Goal: Check status: Check status

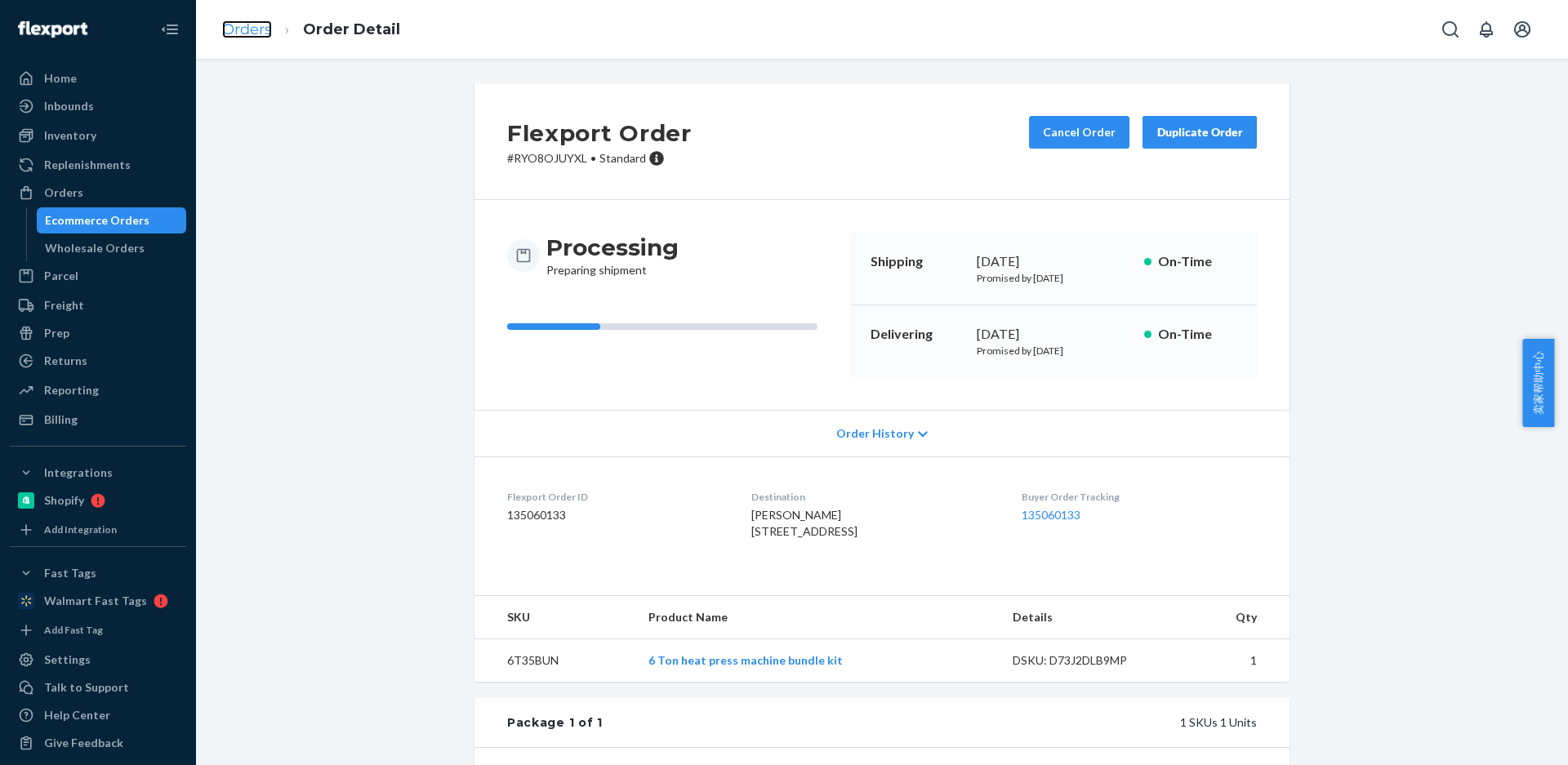
scroll to position [266, 0]
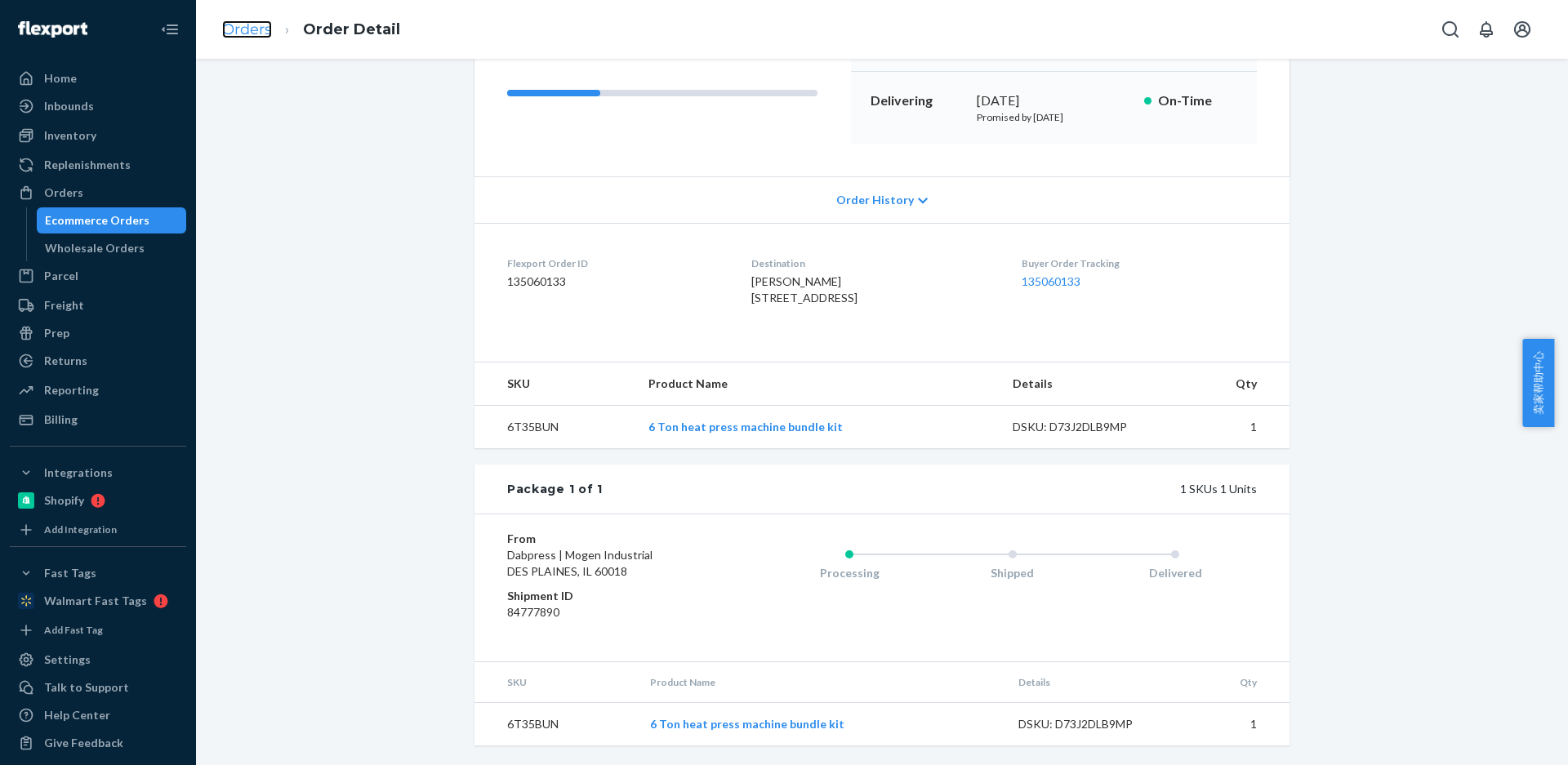
click at [246, 35] on link "Orders" at bounding box center [247, 29] width 50 height 18
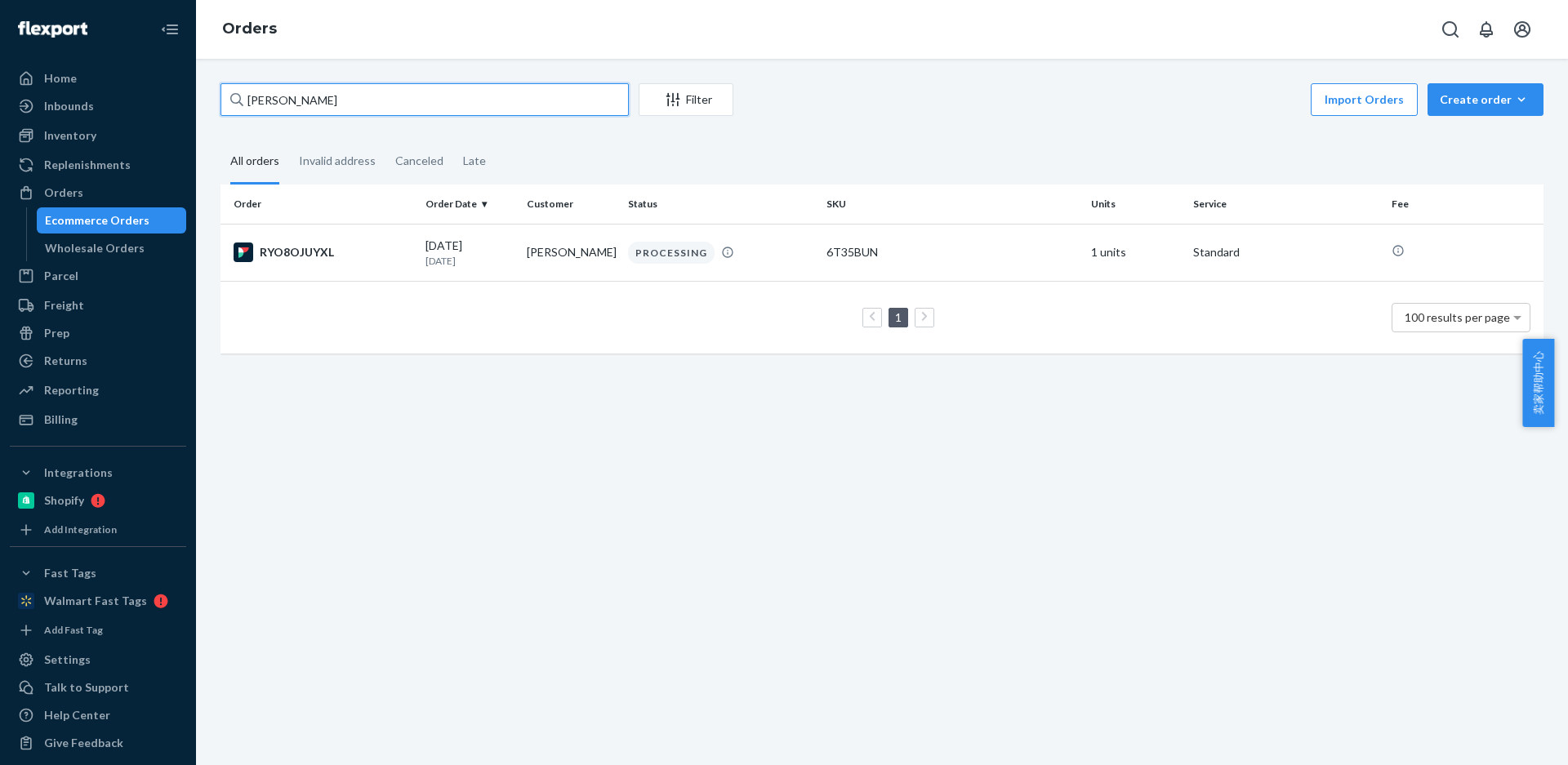
drag, startPoint x: 324, startPoint y: 96, endPoint x: 3, endPoint y: 89, distance: 321.1
click at [3, 89] on div "Home Inbounds Shipping Plans Problems Inventory Products Replenishments Orders …" at bounding box center [784, 382] width 1568 height 765
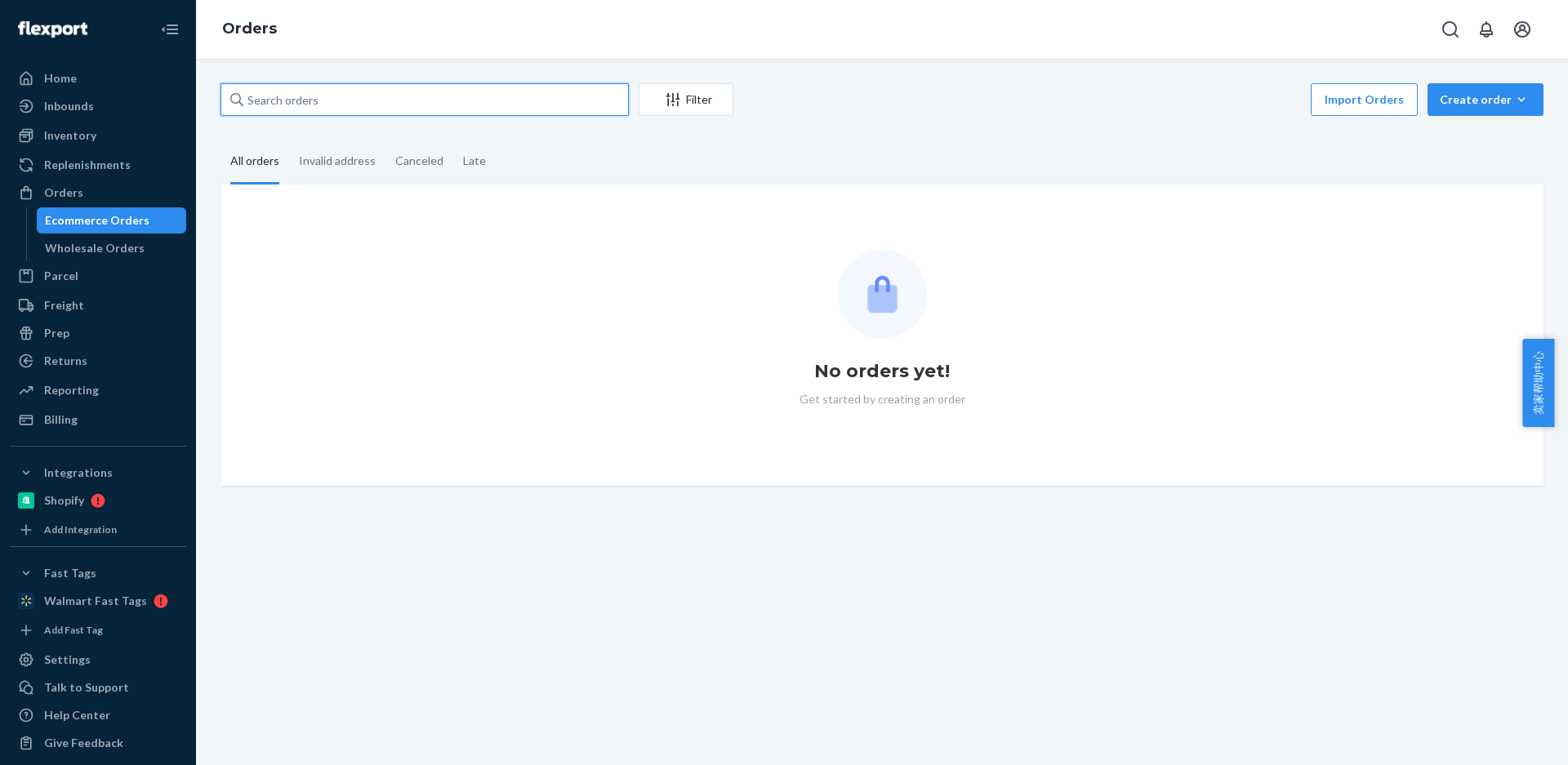
click at [323, 101] on input "text" at bounding box center [424, 99] width 408 height 32
paste input "[PERSON_NAME]"
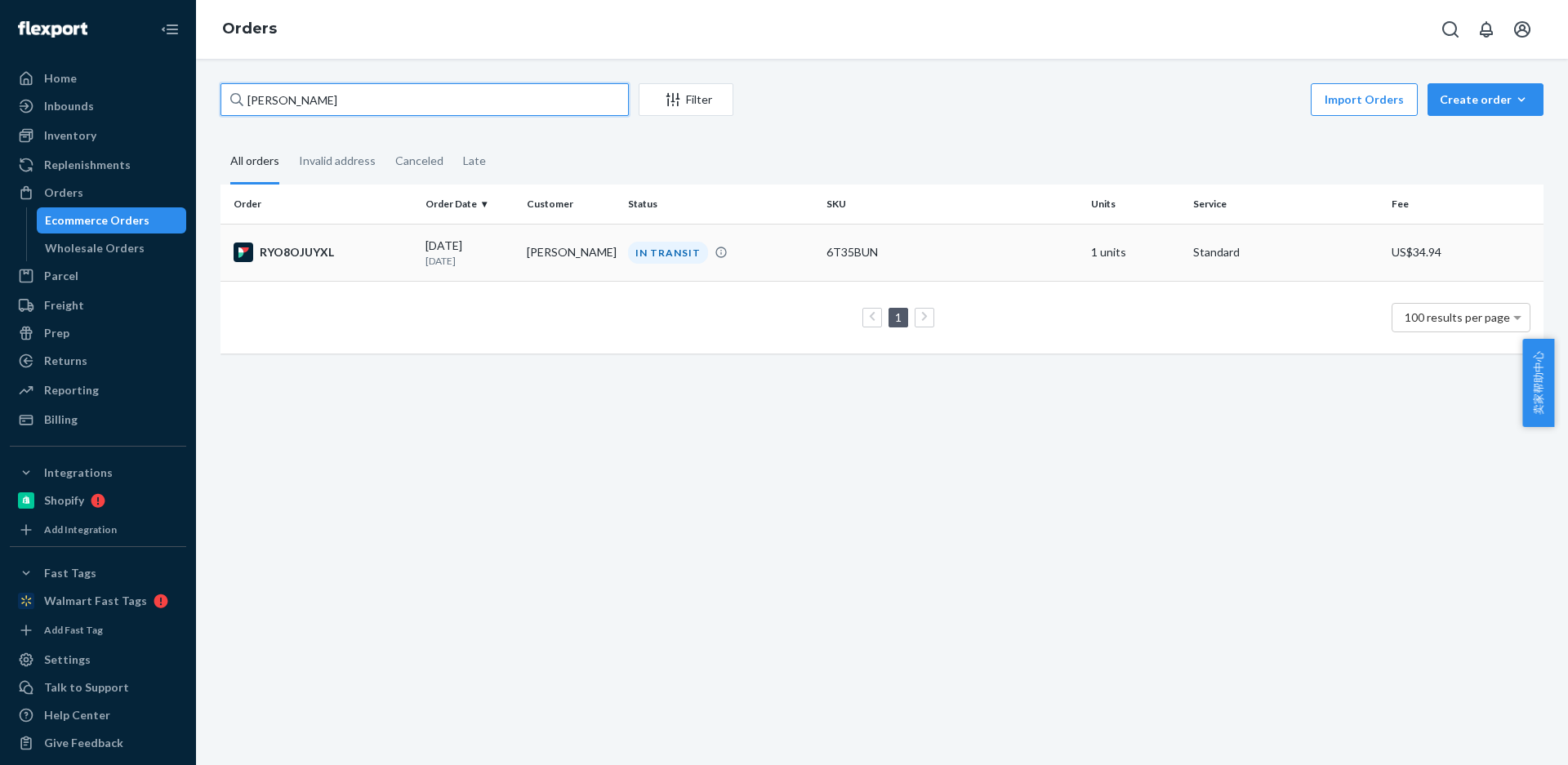
type input "[PERSON_NAME]"
click at [464, 254] on p "[DATE]" at bounding box center [469, 261] width 89 height 14
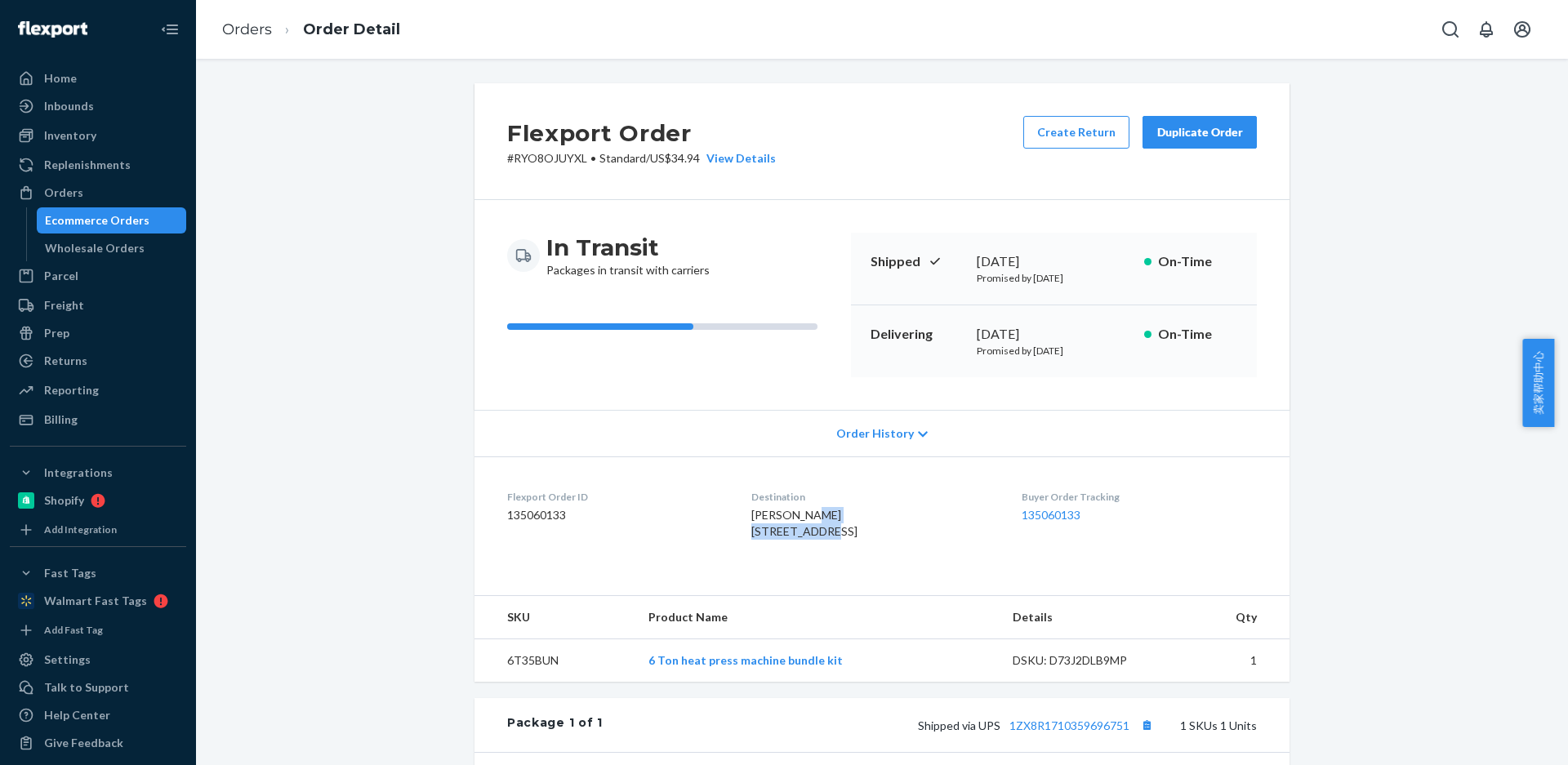
drag, startPoint x: 753, startPoint y: 538, endPoint x: 812, endPoint y: 473, distance: 87.8
click at [841, 536] on dl "Flexport Order ID 135060133 Destination Kyle Hary 30533 139th St NW Princeton, …" at bounding box center [882, 518] width 815 height 123
copy span "30533 139th St NW"
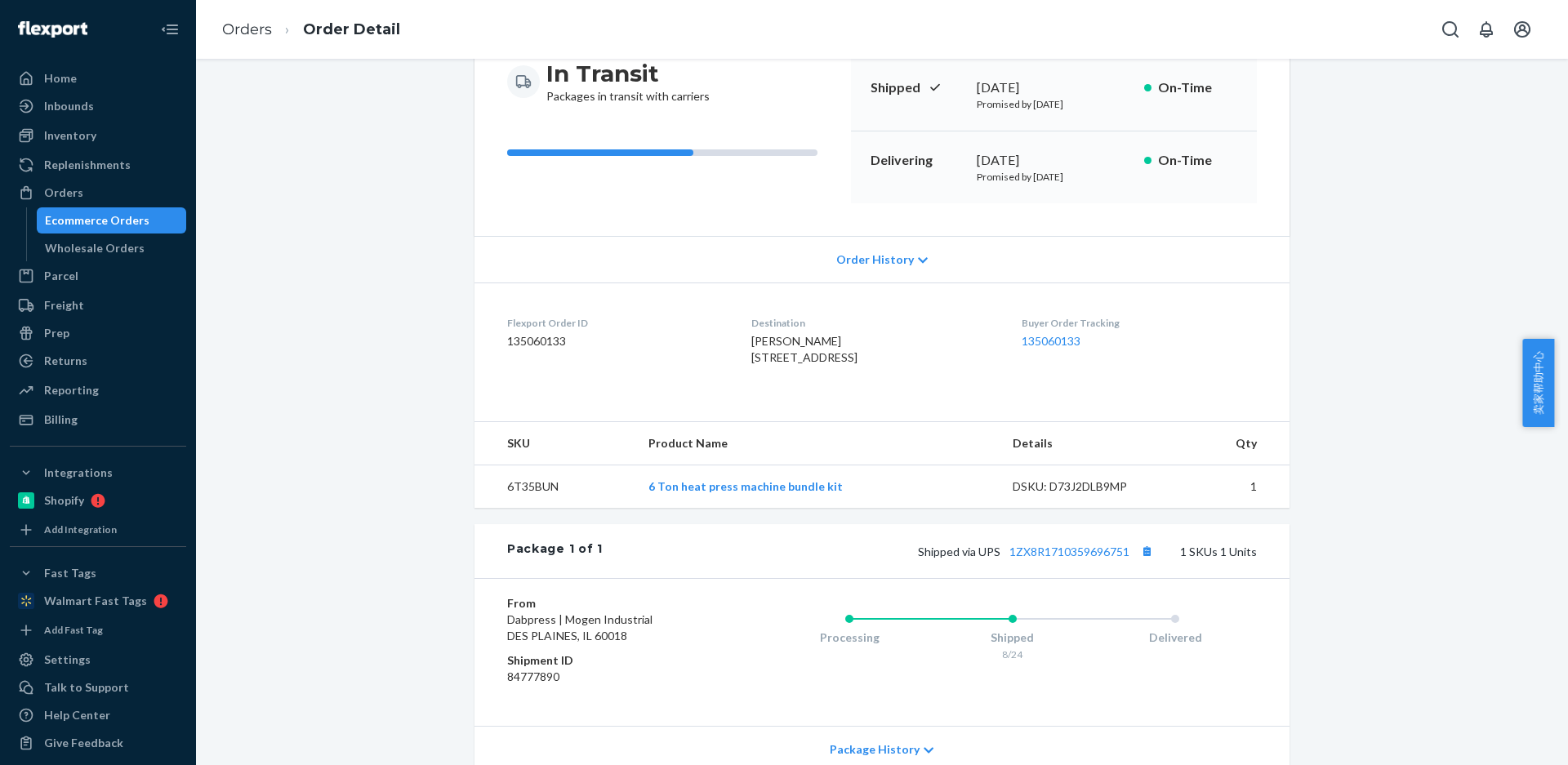
scroll to position [245, 0]
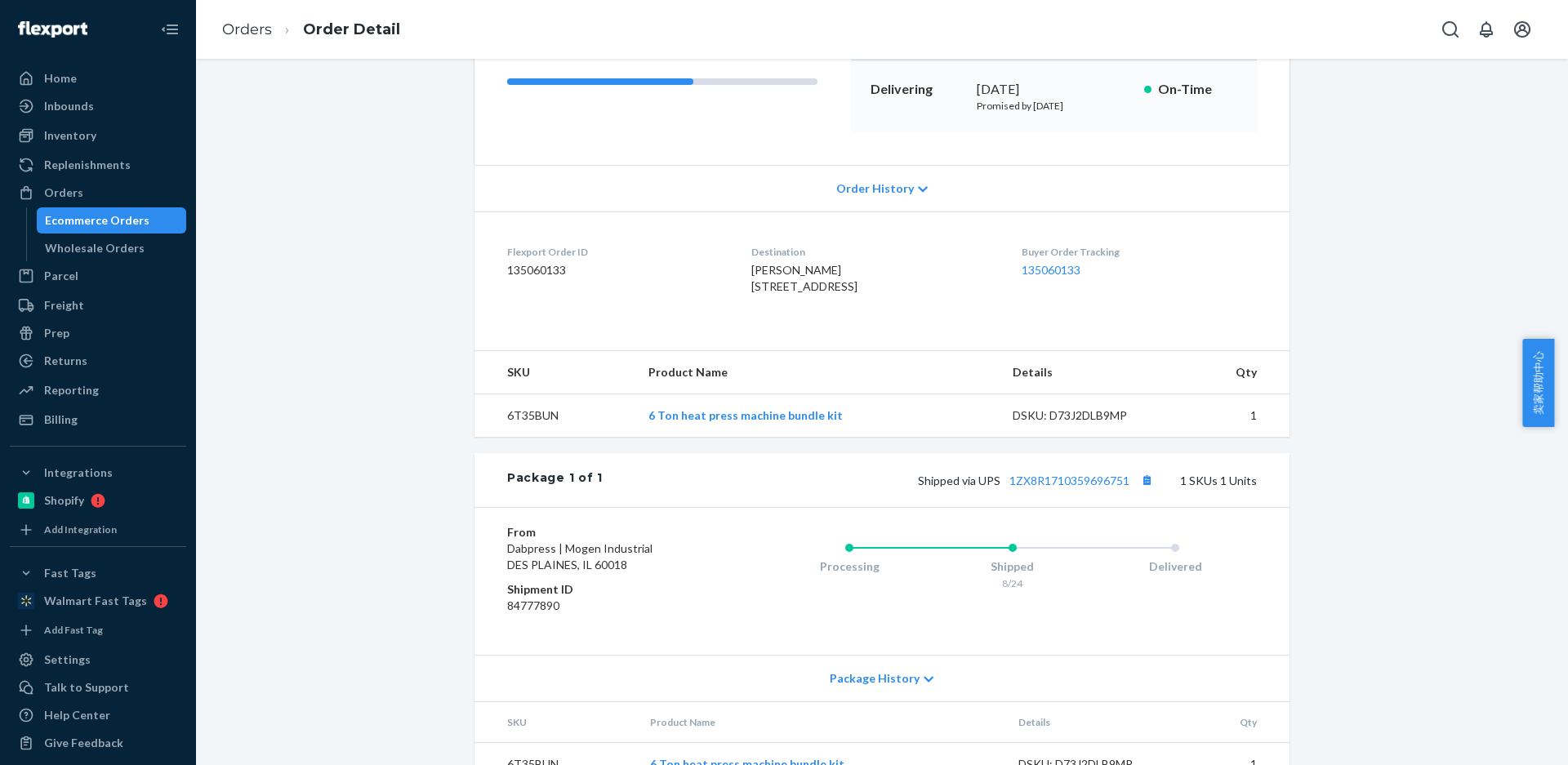
click at [524, 438] on td "6T35BUN" at bounding box center [555, 415] width 161 height 43
copy td "6T35BUN"
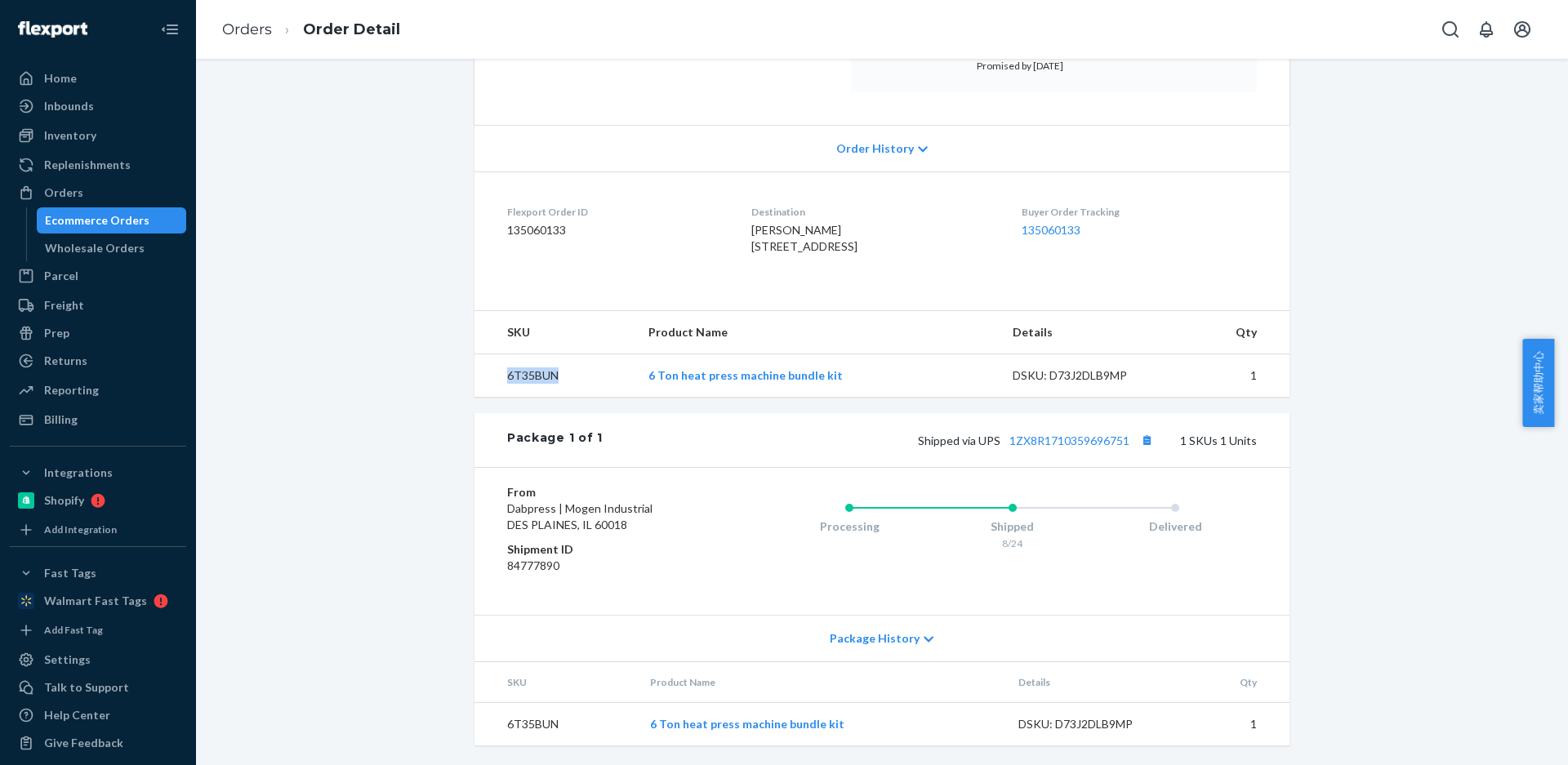
scroll to position [318, 0]
drag, startPoint x: 1140, startPoint y: 444, endPoint x: 873, endPoint y: 300, distance: 303.4
click at [1140, 444] on button "Copy tracking number" at bounding box center [1146, 440] width 21 height 21
